Goal: Find specific page/section: Find specific page/section

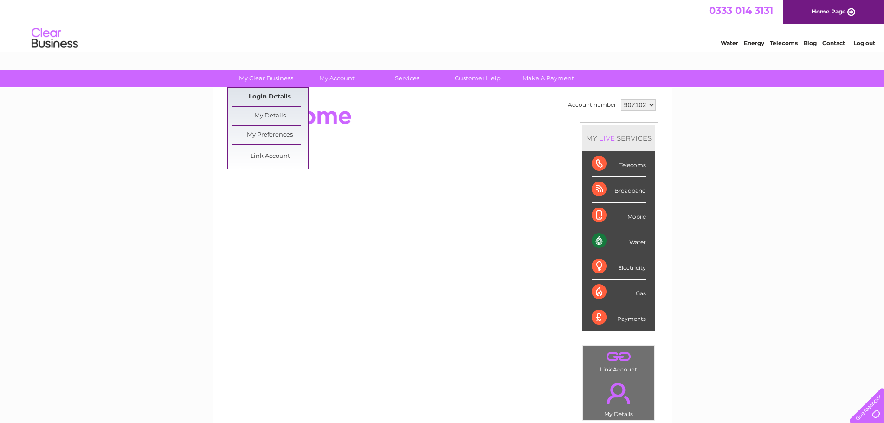
click at [272, 97] on link "Login Details" at bounding box center [270, 97] width 77 height 19
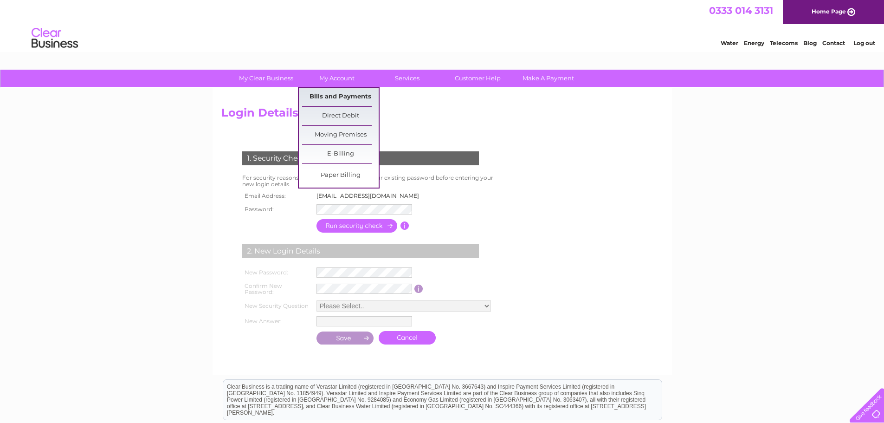
click at [336, 94] on link "Bills and Payments" at bounding box center [340, 97] width 77 height 19
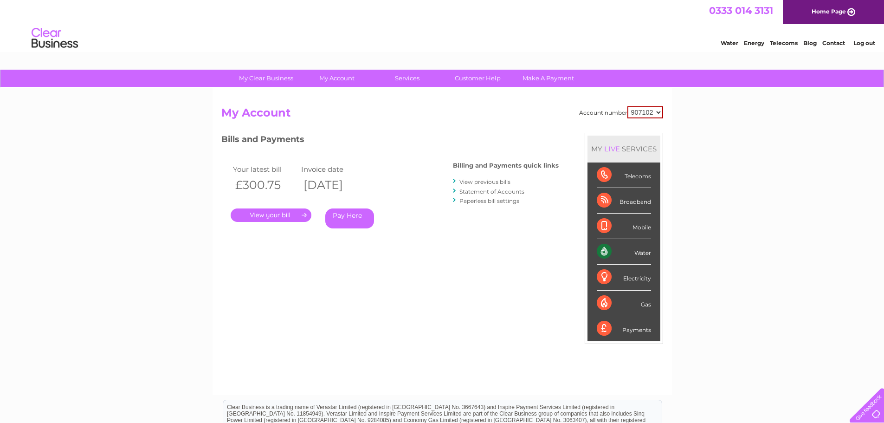
click at [659, 112] on select "907102" at bounding box center [646, 112] width 36 height 12
click at [658, 111] on select "907102" at bounding box center [646, 112] width 36 height 12
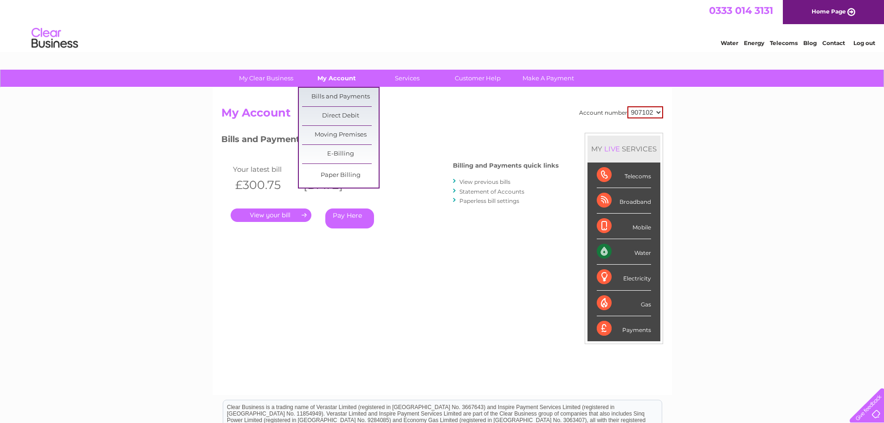
click at [339, 79] on link "My Account" at bounding box center [336, 78] width 77 height 17
click at [344, 97] on link "Bills and Payments" at bounding box center [340, 97] width 77 height 19
